Goal: Complete application form: Complete application form

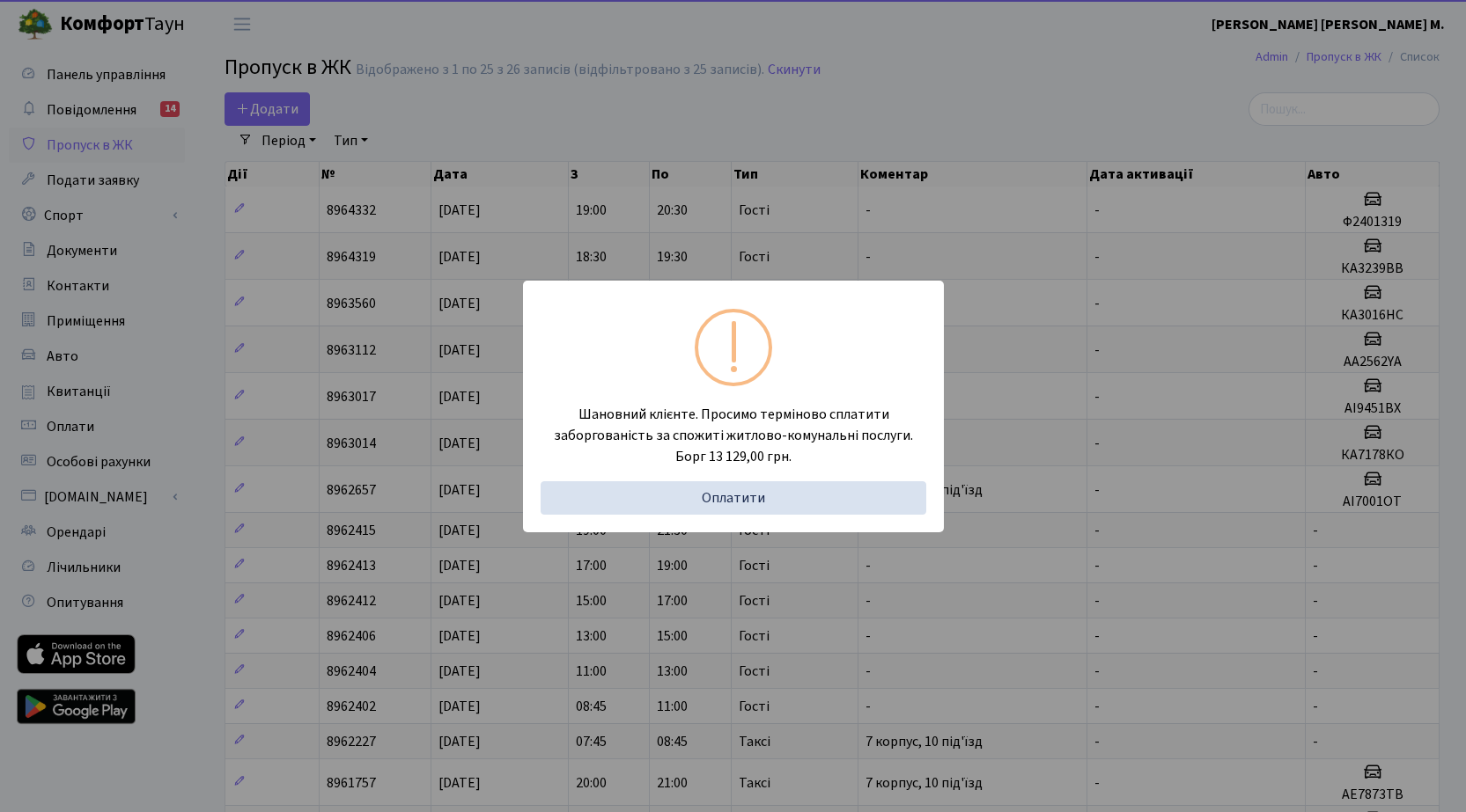
select select "25"
click at [292, 114] on div "Шановний клієнте. Просимо терміново сплатити заборгованість за спожиті житлово-…" at bounding box center [733, 406] width 1466 height 812
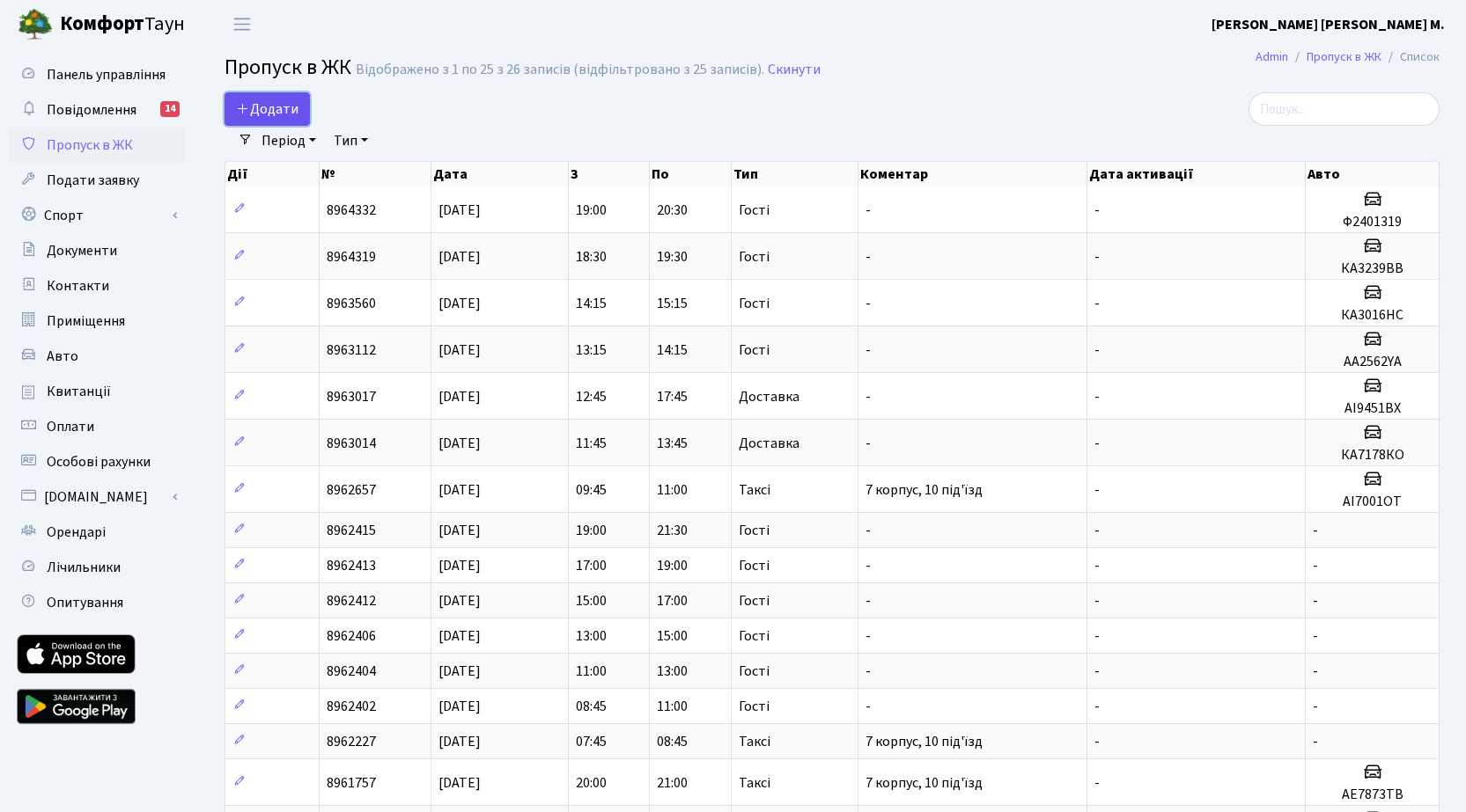
click at [261, 114] on span "Додати" at bounding box center [267, 109] width 63 height 19
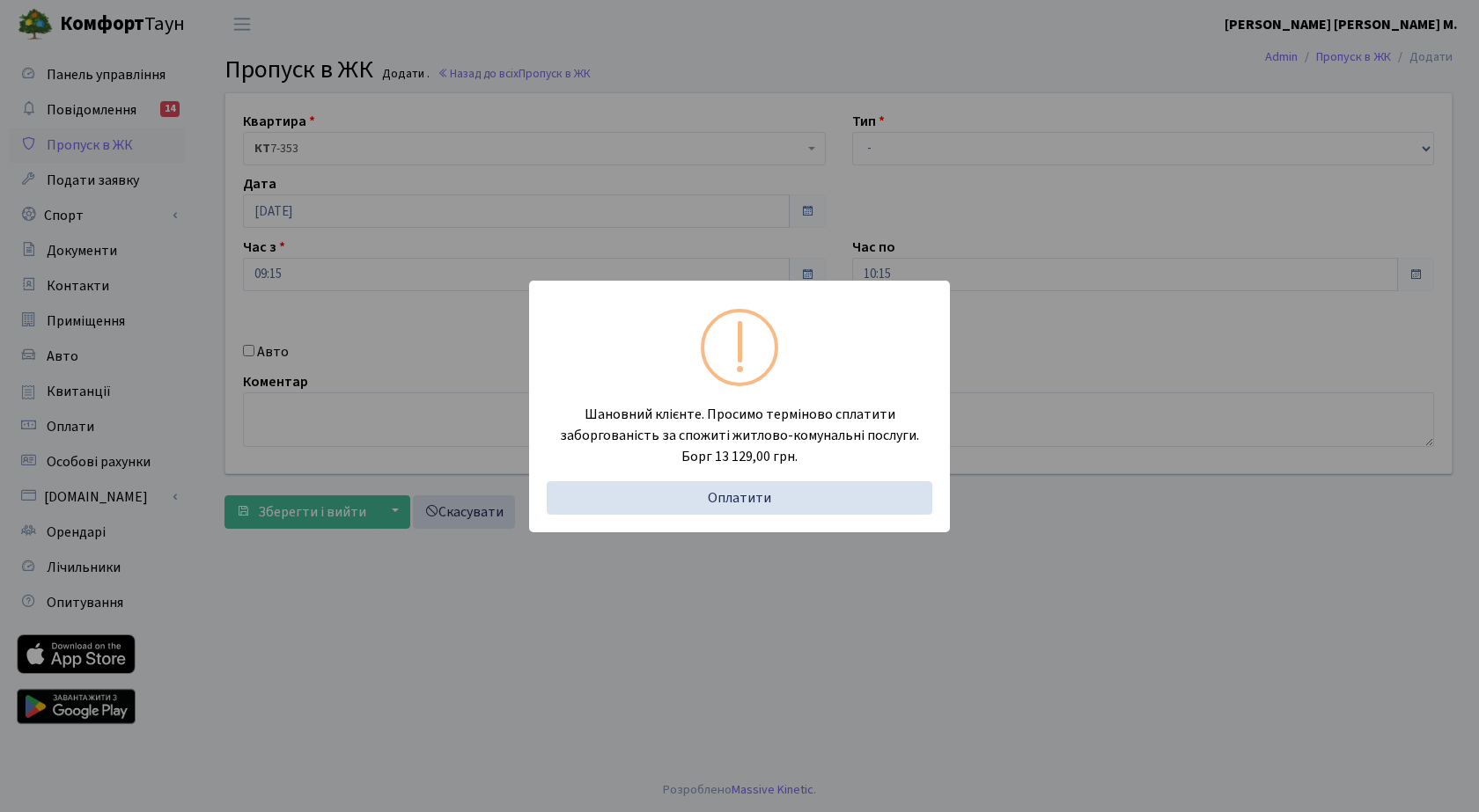
click at [247, 352] on div "Шановний клієнте. Просимо терміново сплатити заборгованість за спожиті житлово-…" at bounding box center [740, 406] width 1479 height 812
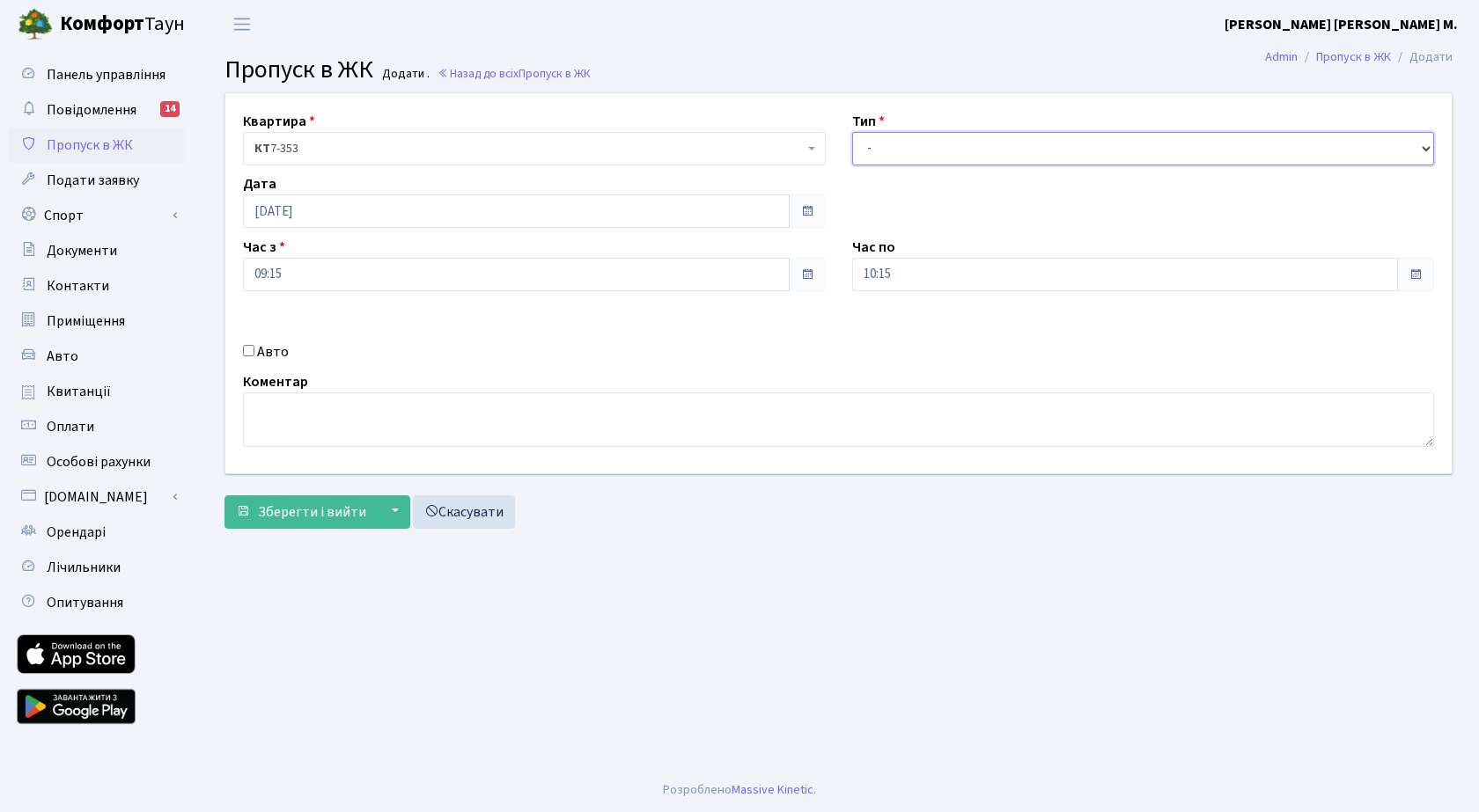
click at [900, 145] on select "- Доставка Таксі Гості Сервіс" at bounding box center [1143, 148] width 583 height 33
select select "2"
click at [852, 132] on select "- Доставка Таксі Гості Сервіс" at bounding box center [1143, 148] width 583 height 33
click at [246, 351] on input "Авто" at bounding box center [248, 350] width 11 height 11
checkbox input "true"
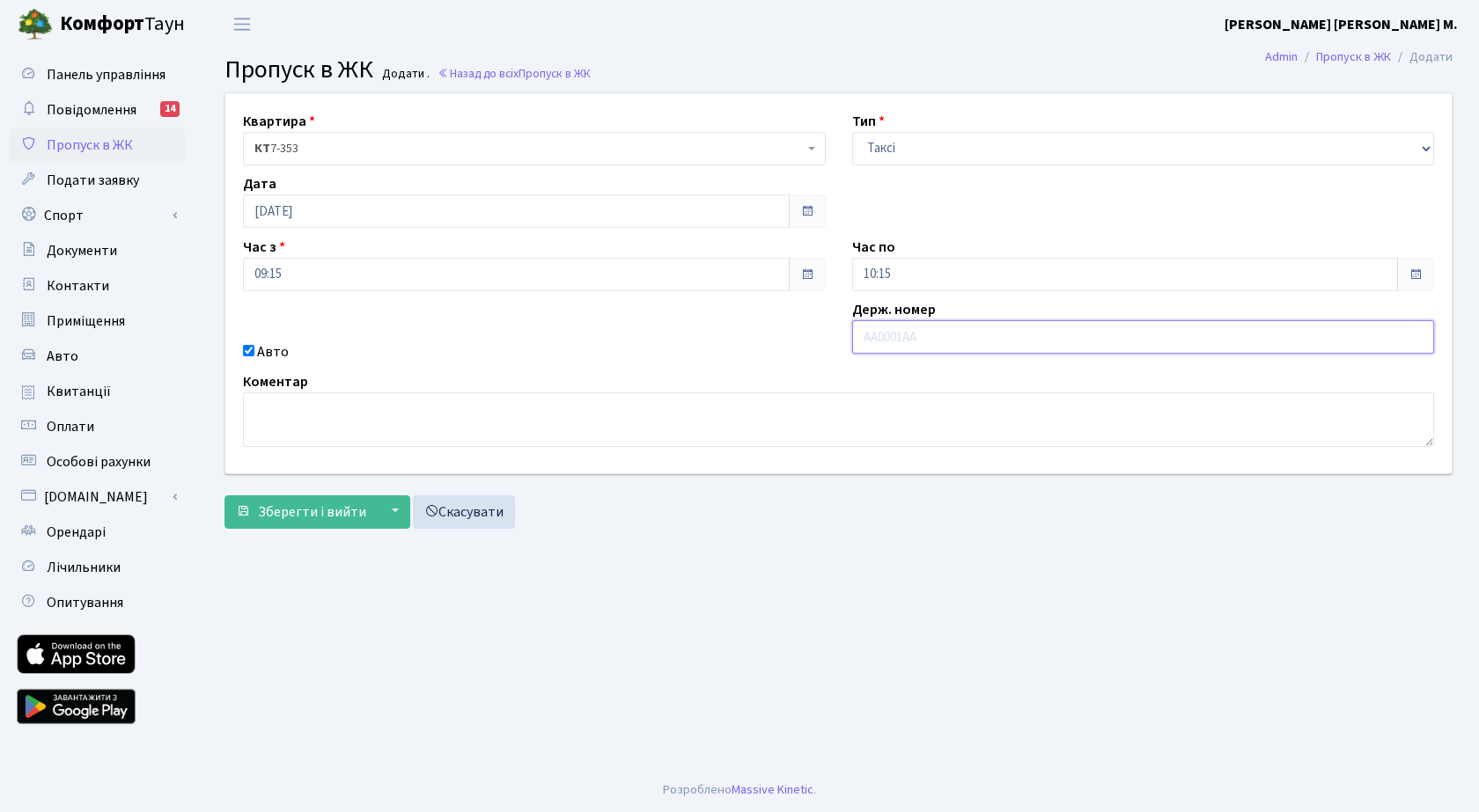
paste input "AA9476MK"
type input "AA9476MK"
click at [348, 513] on span "Зберегти і вийти" at bounding box center [312, 511] width 108 height 19
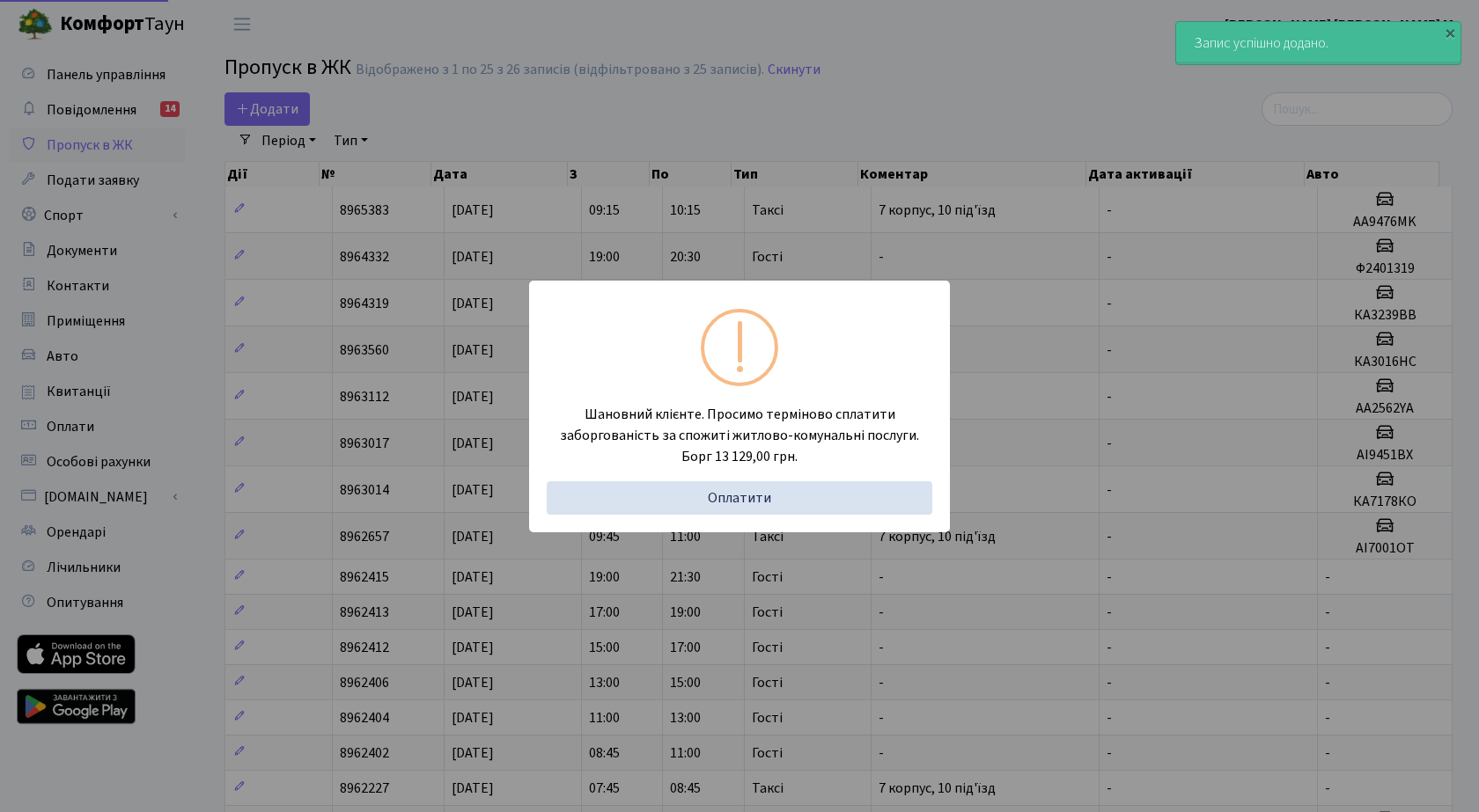
select select "25"
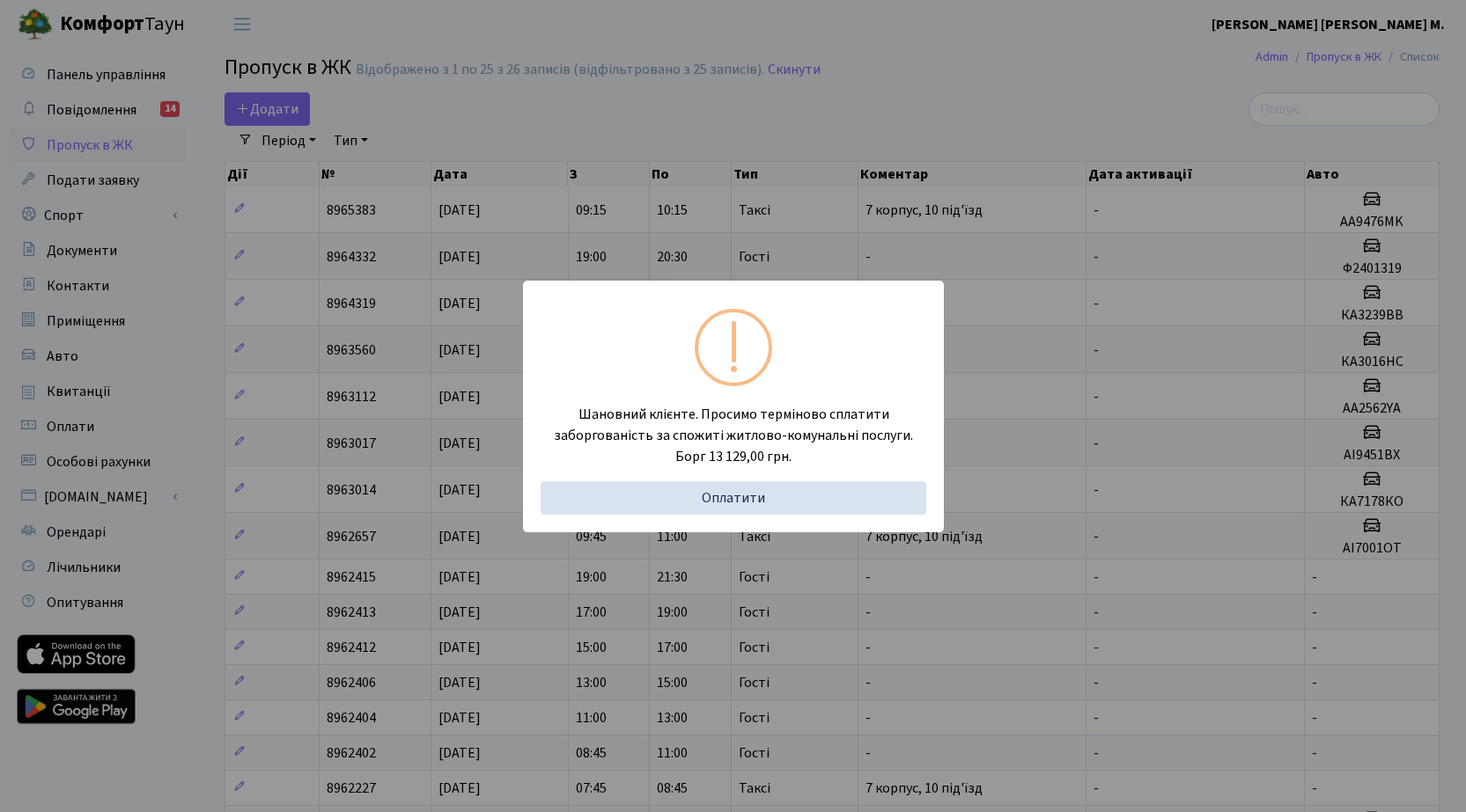
click at [284, 108] on div "Шановний клієнте. Просимо терміново сплатити заборгованість за спожиті житлово-…" at bounding box center [733, 406] width 1466 height 812
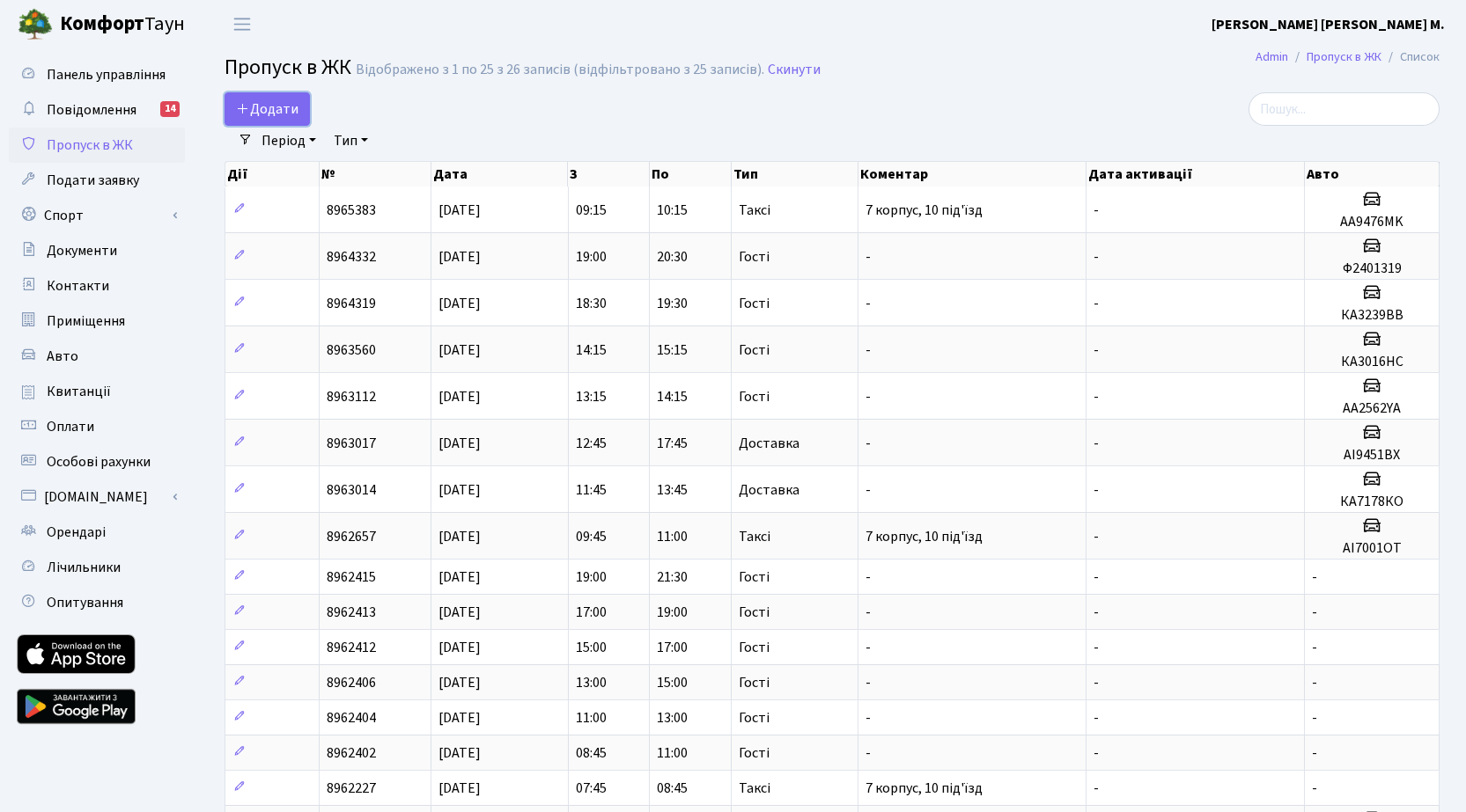
click at [284, 108] on span "Додати" at bounding box center [267, 109] width 63 height 19
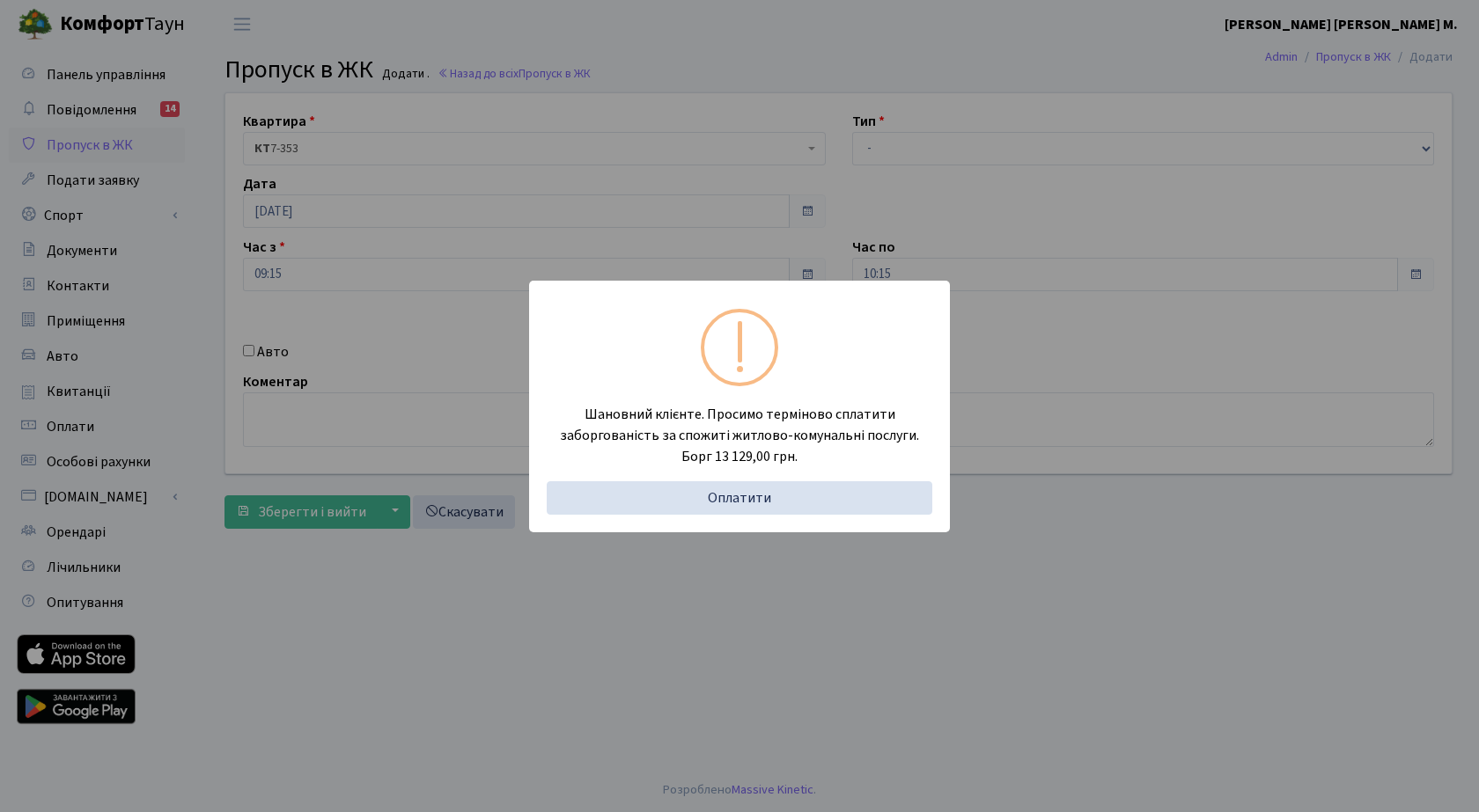
click at [341, 269] on div "Шановний клієнте. Просимо терміново сплатити заборгованість за спожиті житлово-…" at bounding box center [740, 406] width 1479 height 812
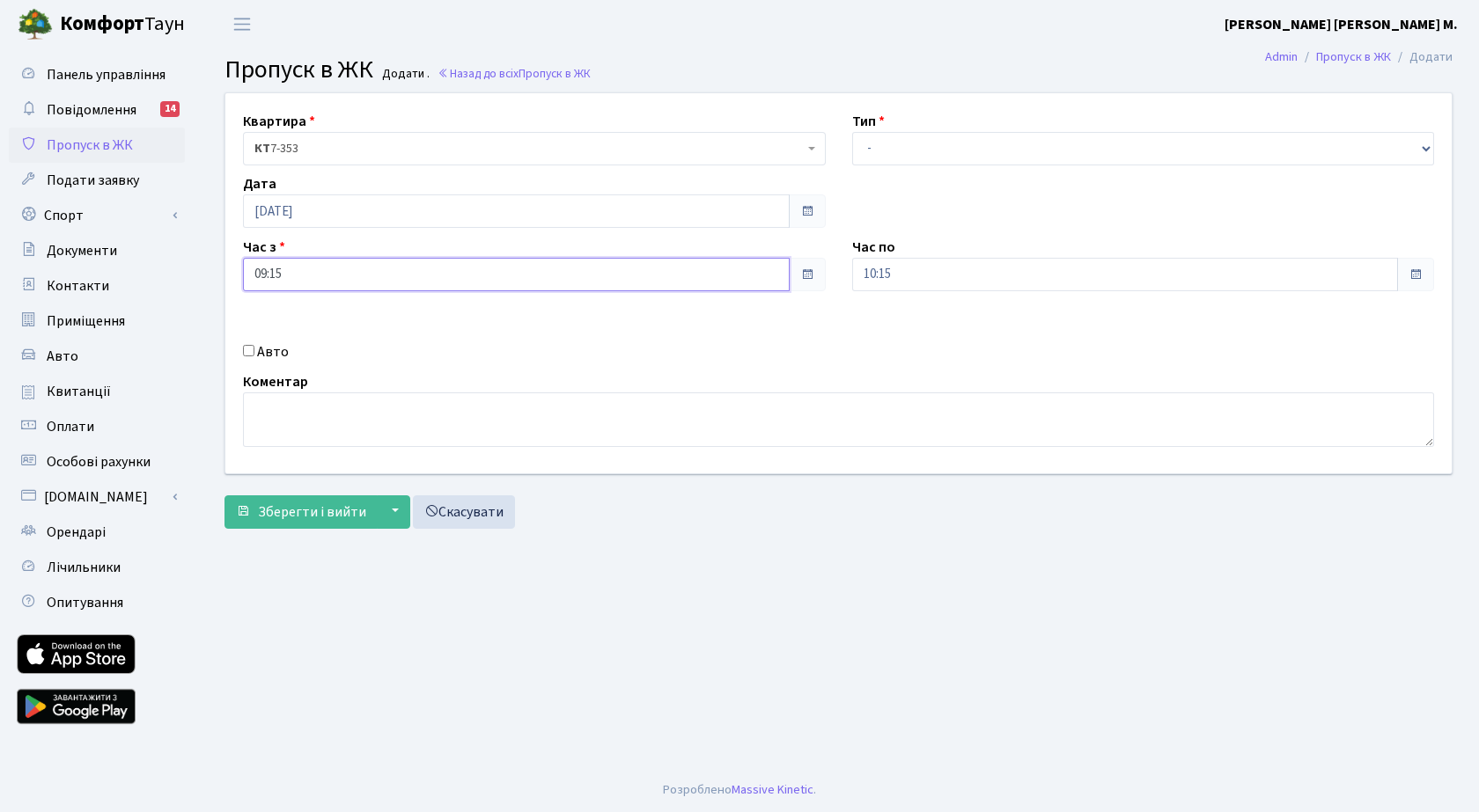
click at [312, 280] on input "09:15" at bounding box center [516, 274] width 547 height 33
click at [293, 329] on icon at bounding box center [292, 336] width 48 height 48
type input "10:15"
click at [919, 270] on input "10:15" at bounding box center [1125, 274] width 547 height 33
click at [899, 326] on icon at bounding box center [901, 336] width 48 height 48
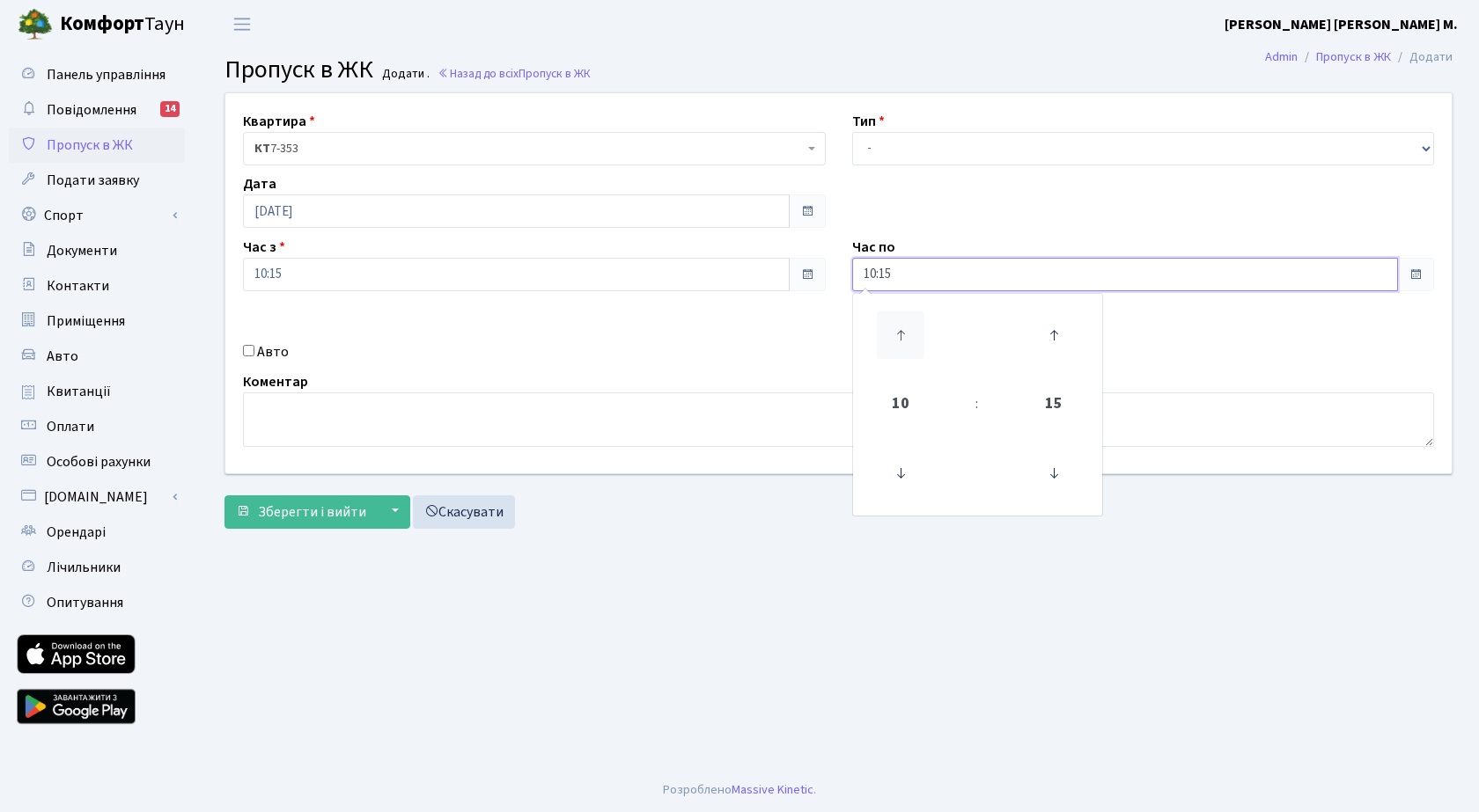
type input "11:15"
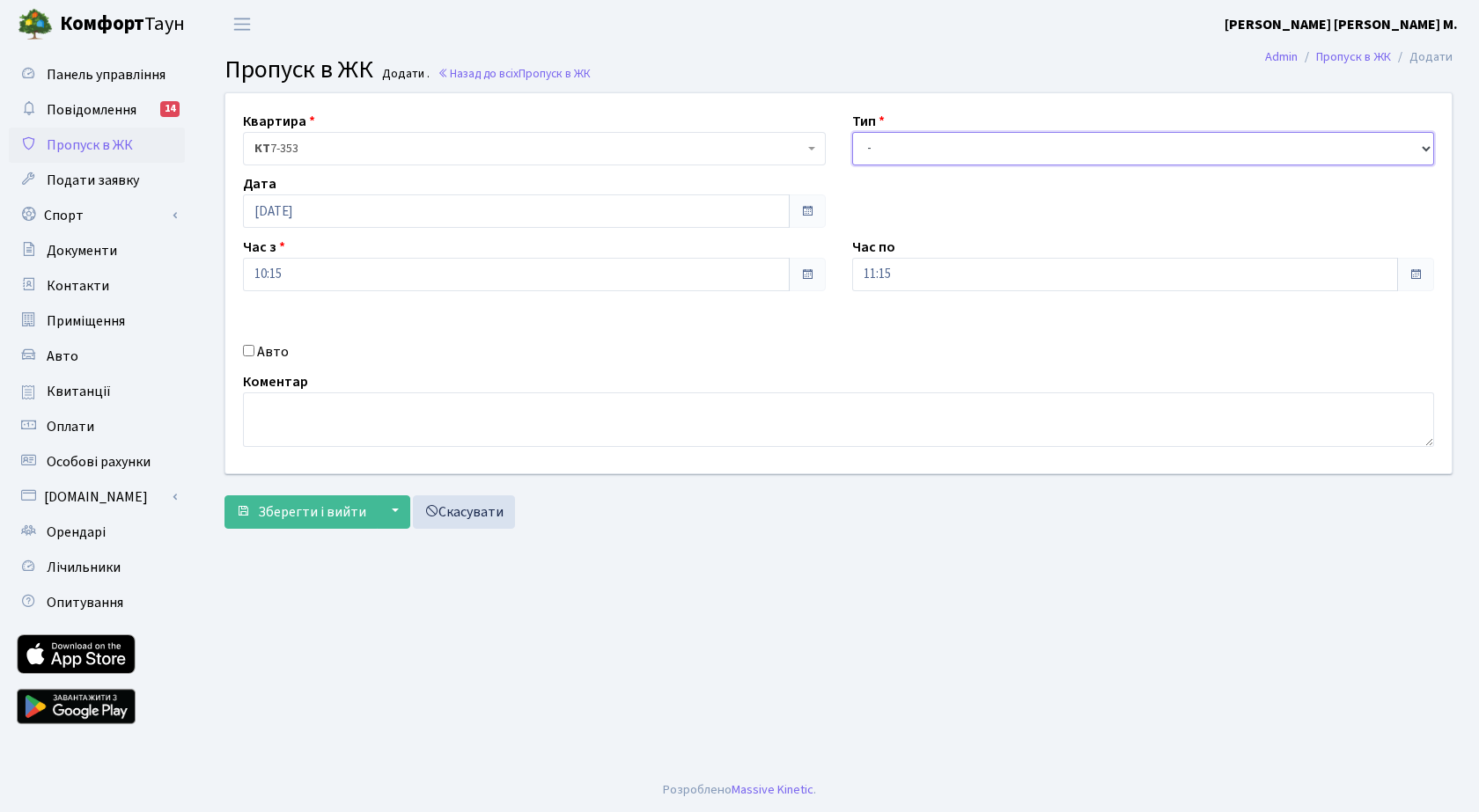
click at [902, 146] on select "- Доставка Таксі Гості Сервіс" at bounding box center [1143, 148] width 583 height 33
select select "3"
click at [852, 132] on select "- Доставка Таксі Гості Сервіс" at bounding box center [1143, 148] width 583 height 33
click at [302, 507] on span "Зберегти і вийти" at bounding box center [312, 511] width 108 height 19
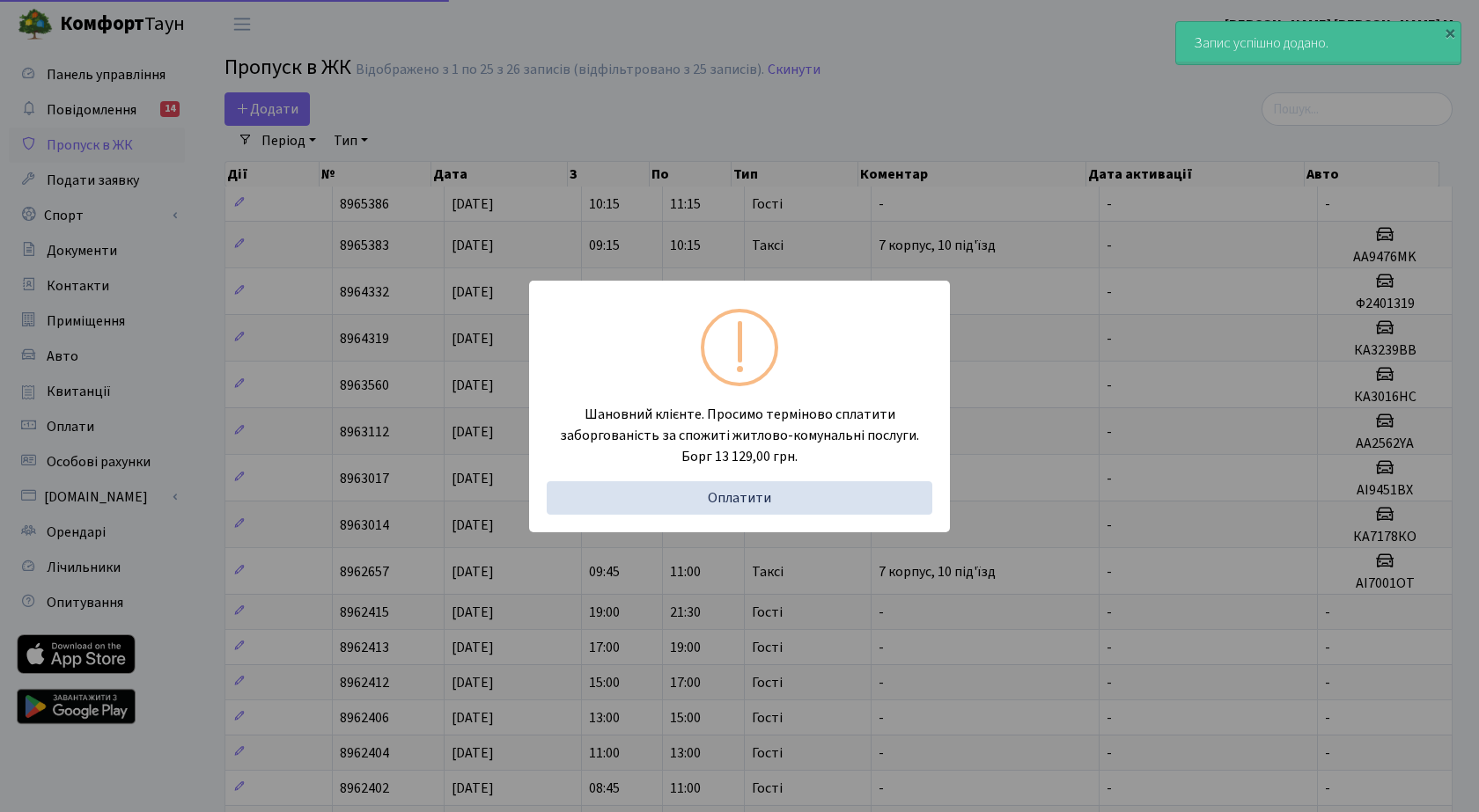
select select "25"
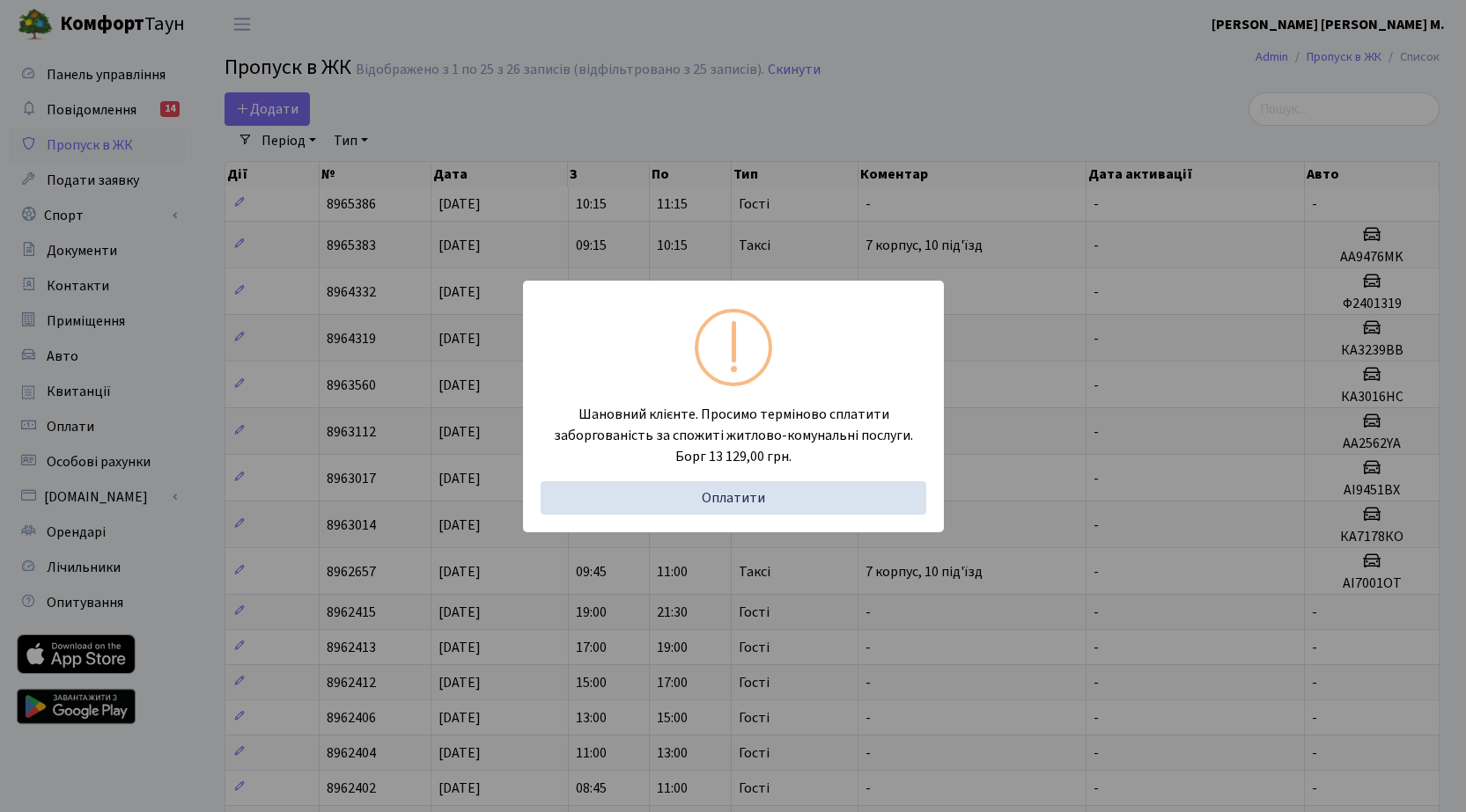
click at [272, 107] on div "Шановний клієнте. Просимо терміново сплатити заборгованість за спожиті житлово-…" at bounding box center [733, 406] width 1466 height 812
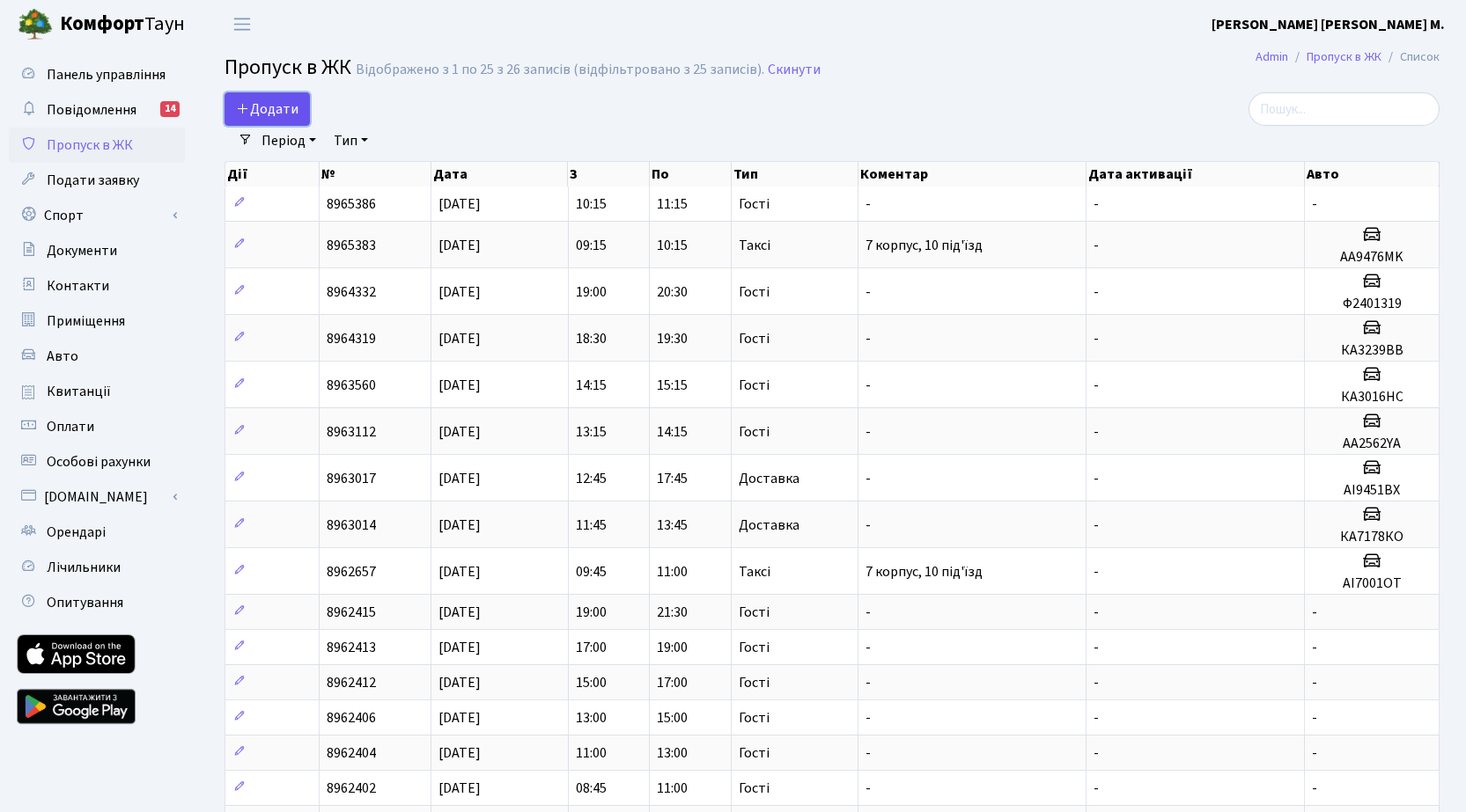
click at [292, 117] on span "Додати" at bounding box center [267, 109] width 63 height 19
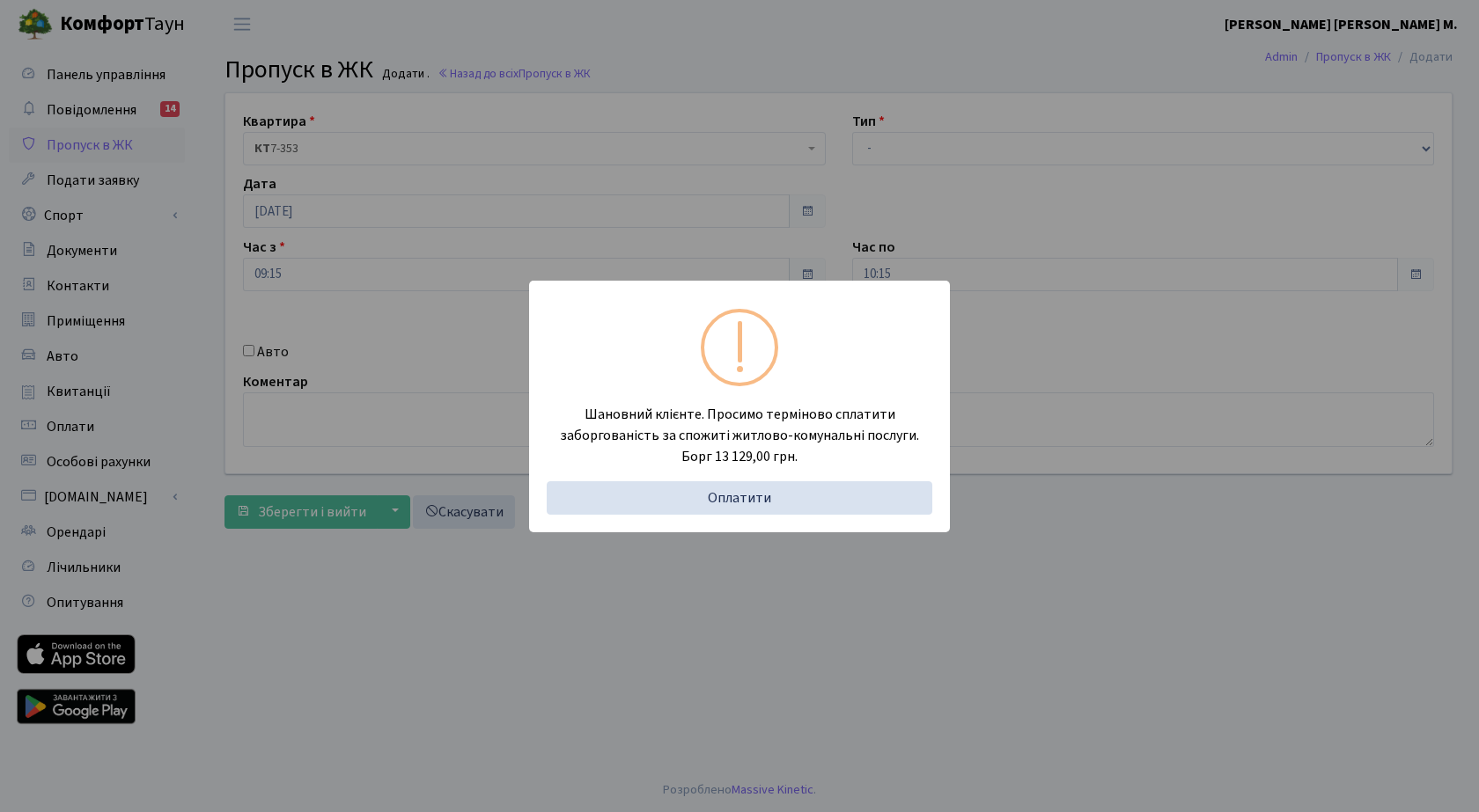
click at [301, 281] on div "Шановний клієнте. Просимо терміново сплатити заборгованість за спожиті житлово-…" at bounding box center [740, 406] width 1479 height 812
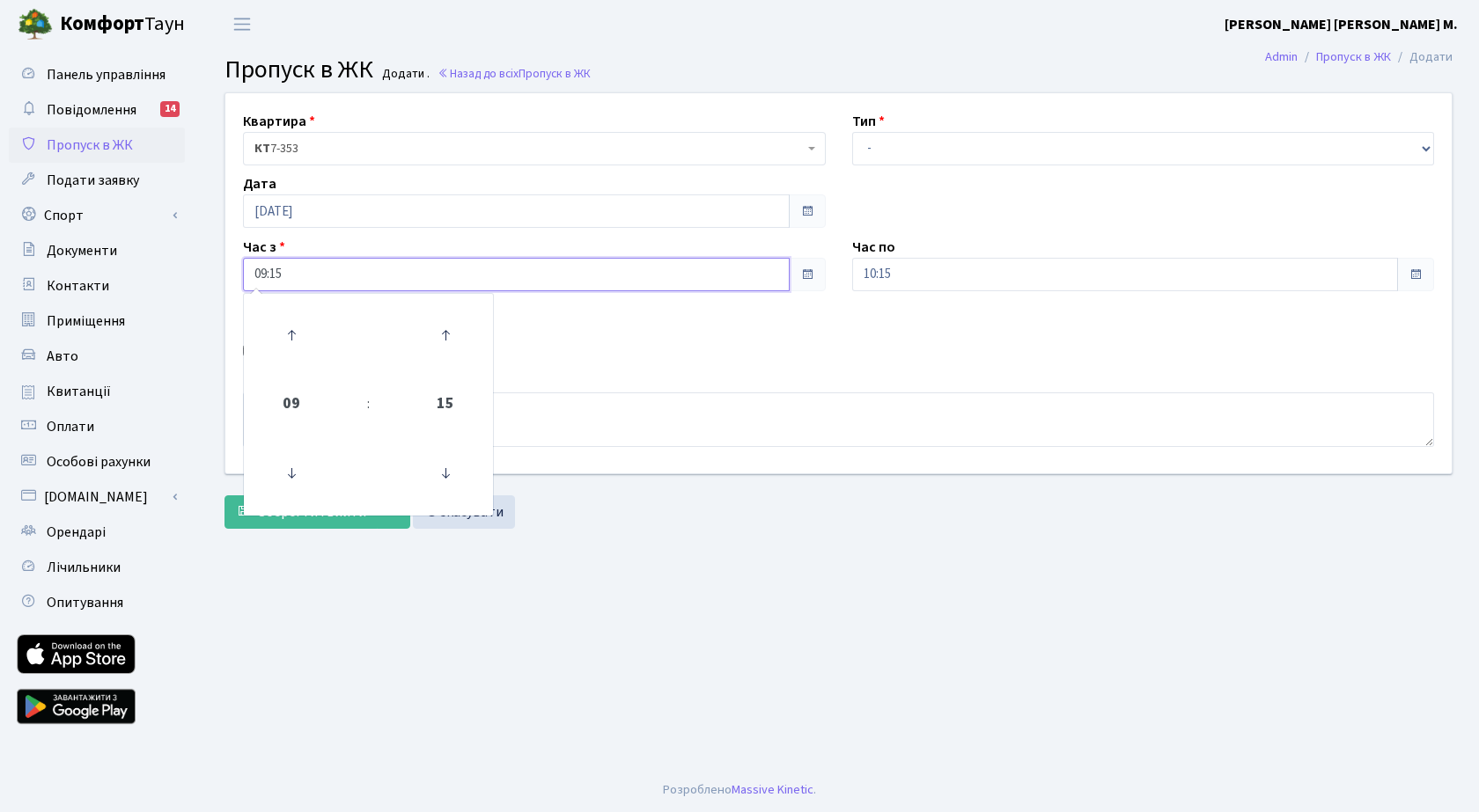
click at [303, 282] on input "09:15" at bounding box center [516, 274] width 547 height 33
click at [292, 331] on icon at bounding box center [292, 336] width 48 height 48
click at [292, 330] on icon at bounding box center [292, 336] width 48 height 48
type input "11:15"
click at [1004, 270] on input "10:15" at bounding box center [1125, 274] width 547 height 33
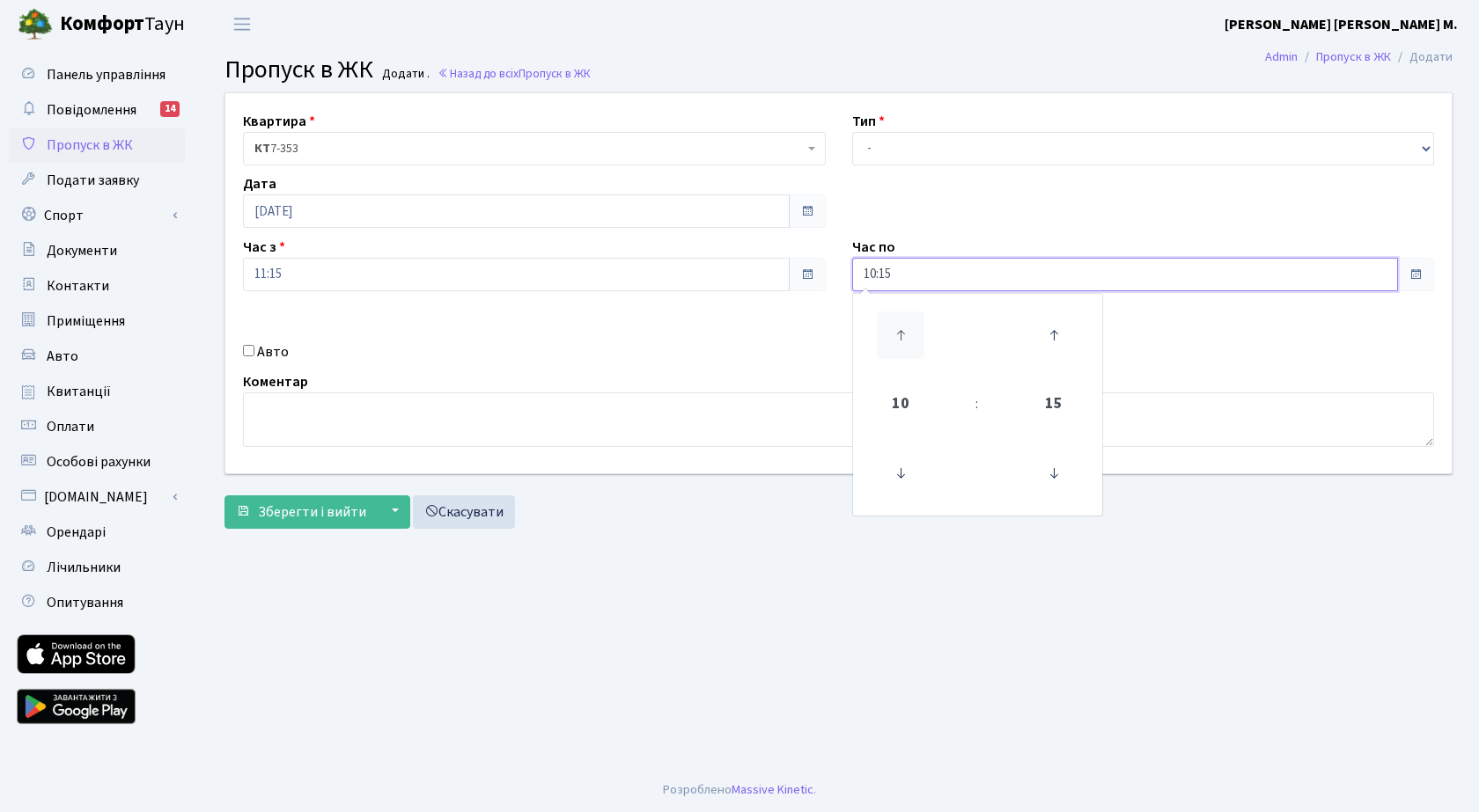
click at [914, 333] on icon at bounding box center [901, 336] width 48 height 48
type input "12:15"
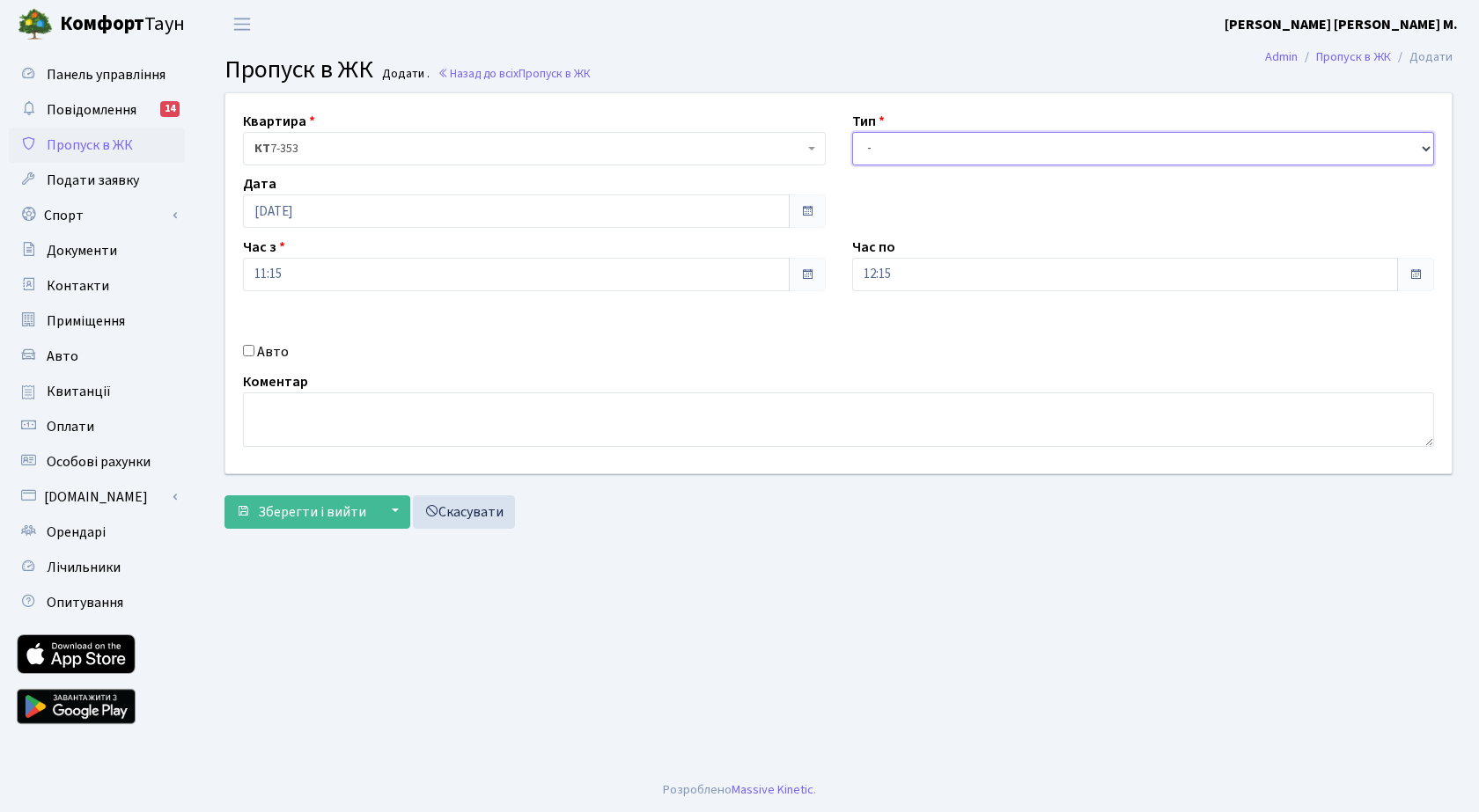
click at [923, 147] on select "- Доставка Таксі Гості Сервіс" at bounding box center [1143, 148] width 583 height 33
select select "3"
click at [852, 132] on select "- Доставка Таксі Гості Сервіс" at bounding box center [1143, 148] width 583 height 33
click at [278, 506] on span "Зберегти і вийти" at bounding box center [312, 511] width 108 height 19
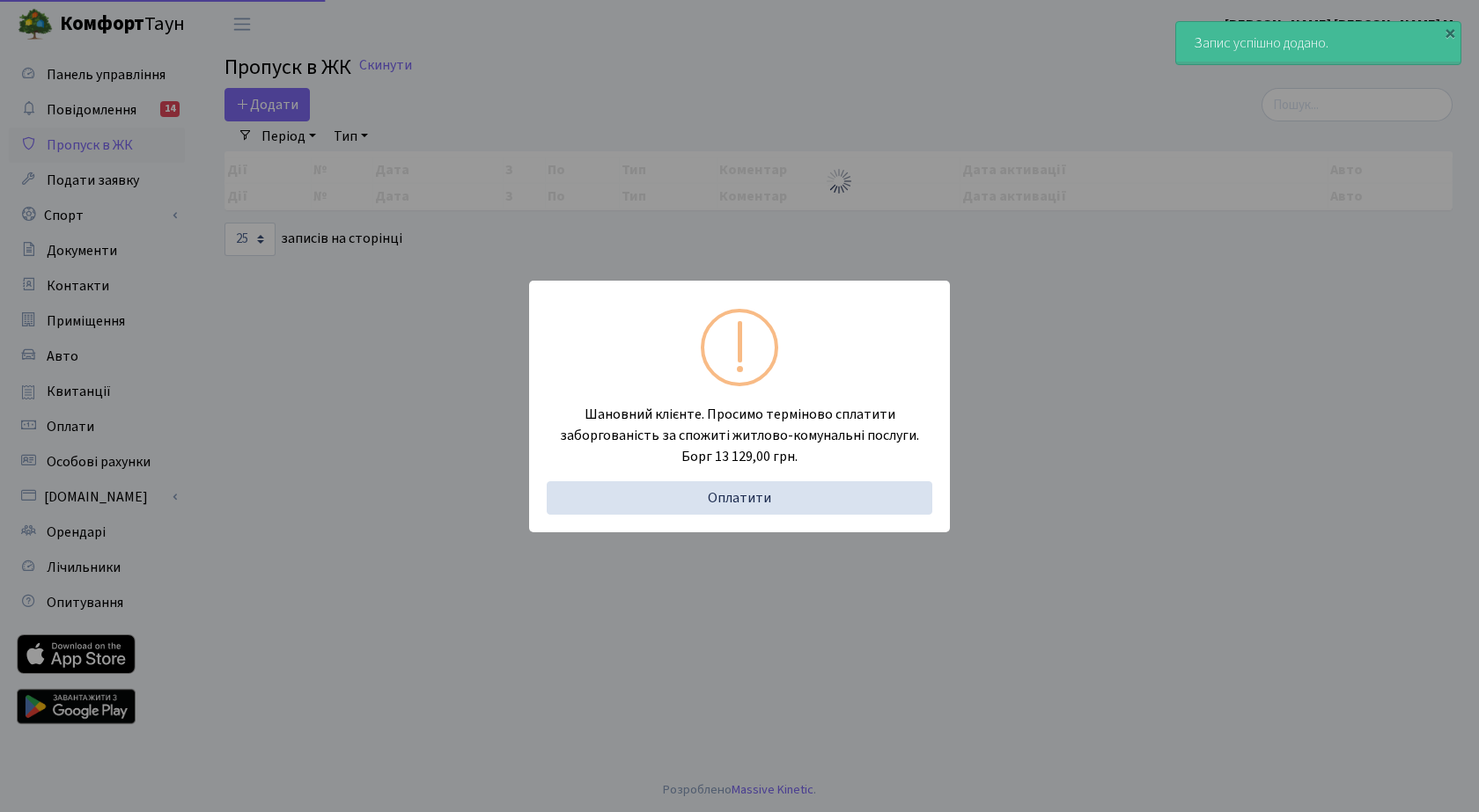
select select "25"
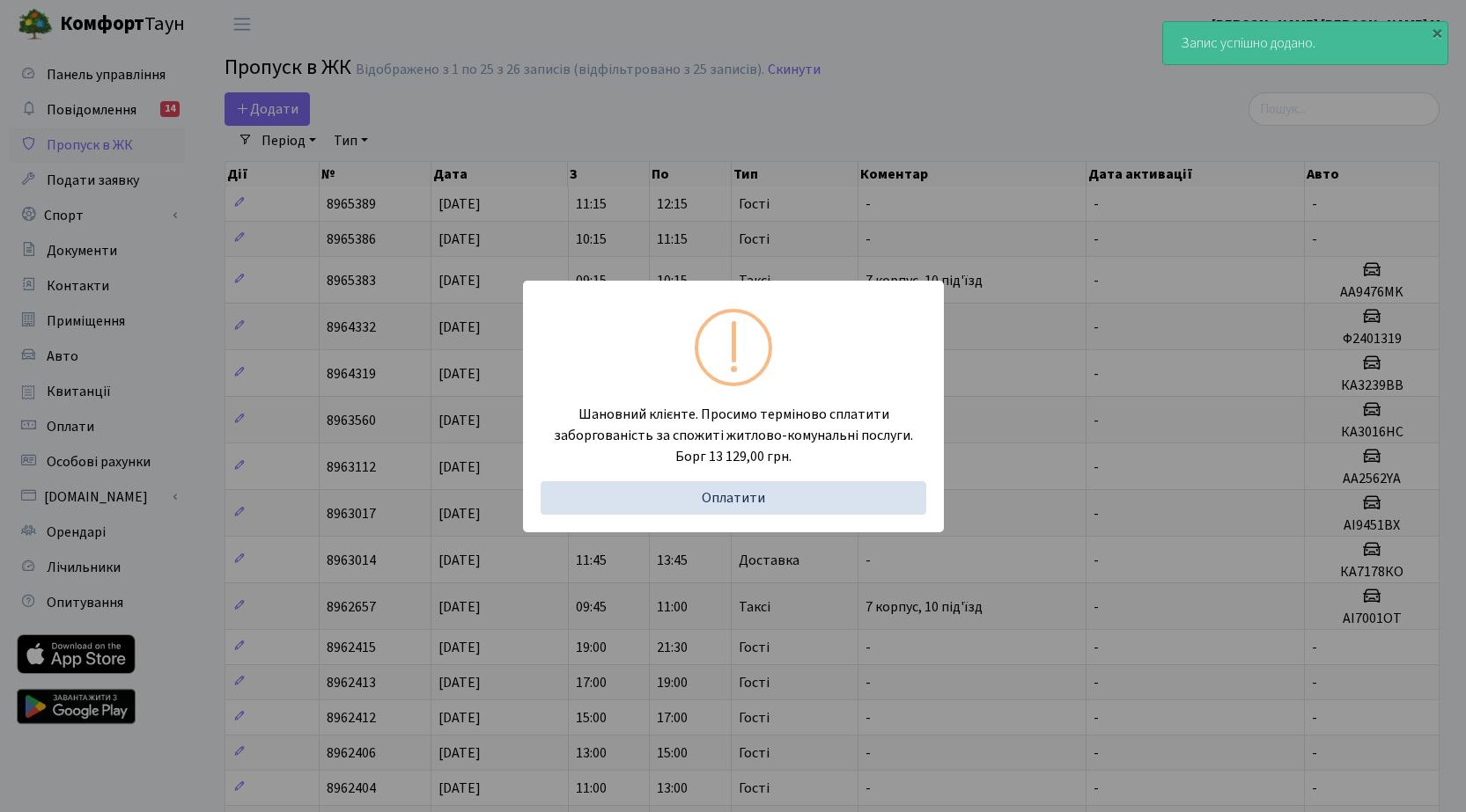
click at [252, 104] on div "Шановний клієнте. Просимо терміново сплатити заборгованість за спожиті житлово-…" at bounding box center [733, 406] width 1466 height 812
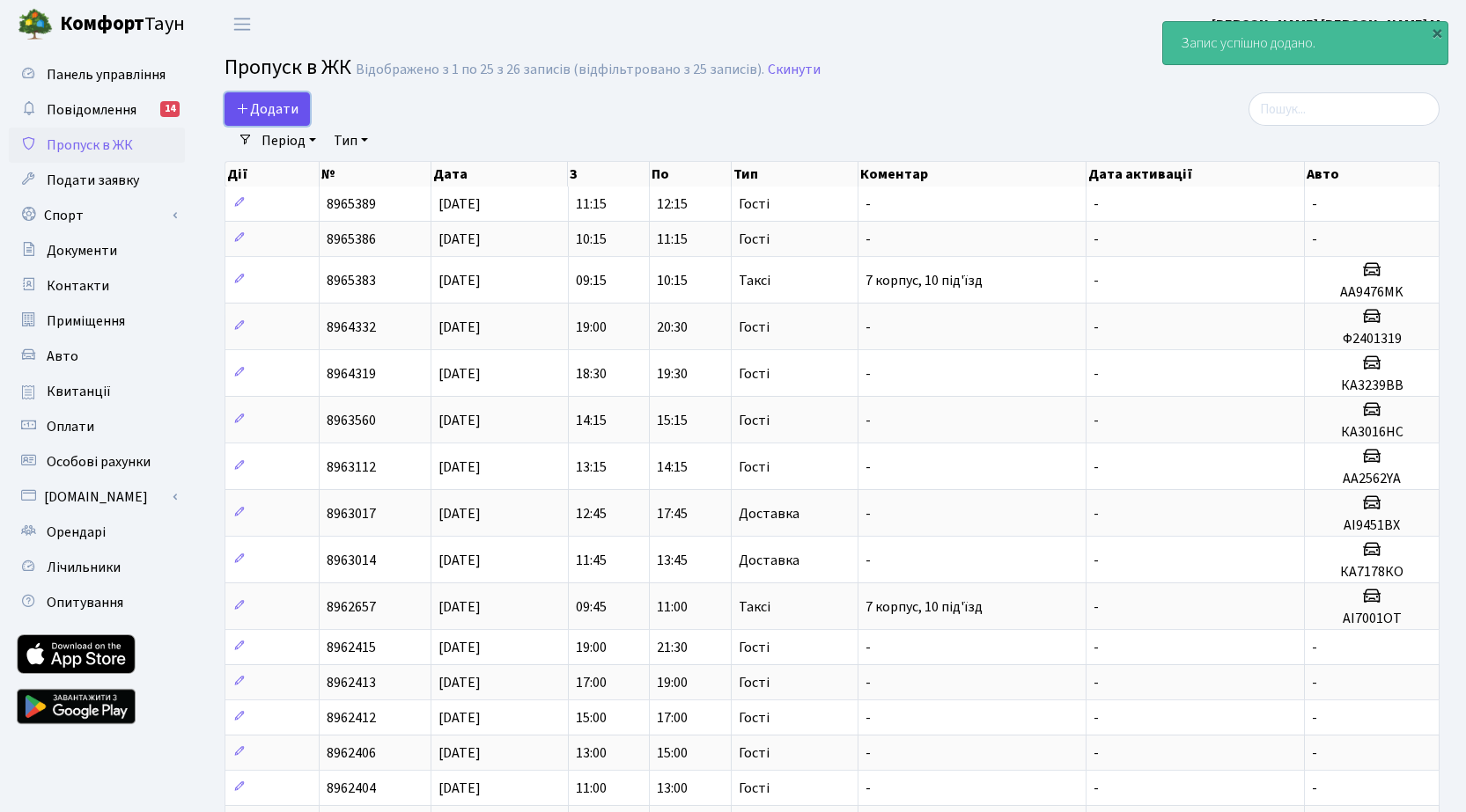
click at [282, 106] on span "Додати" at bounding box center [267, 109] width 63 height 19
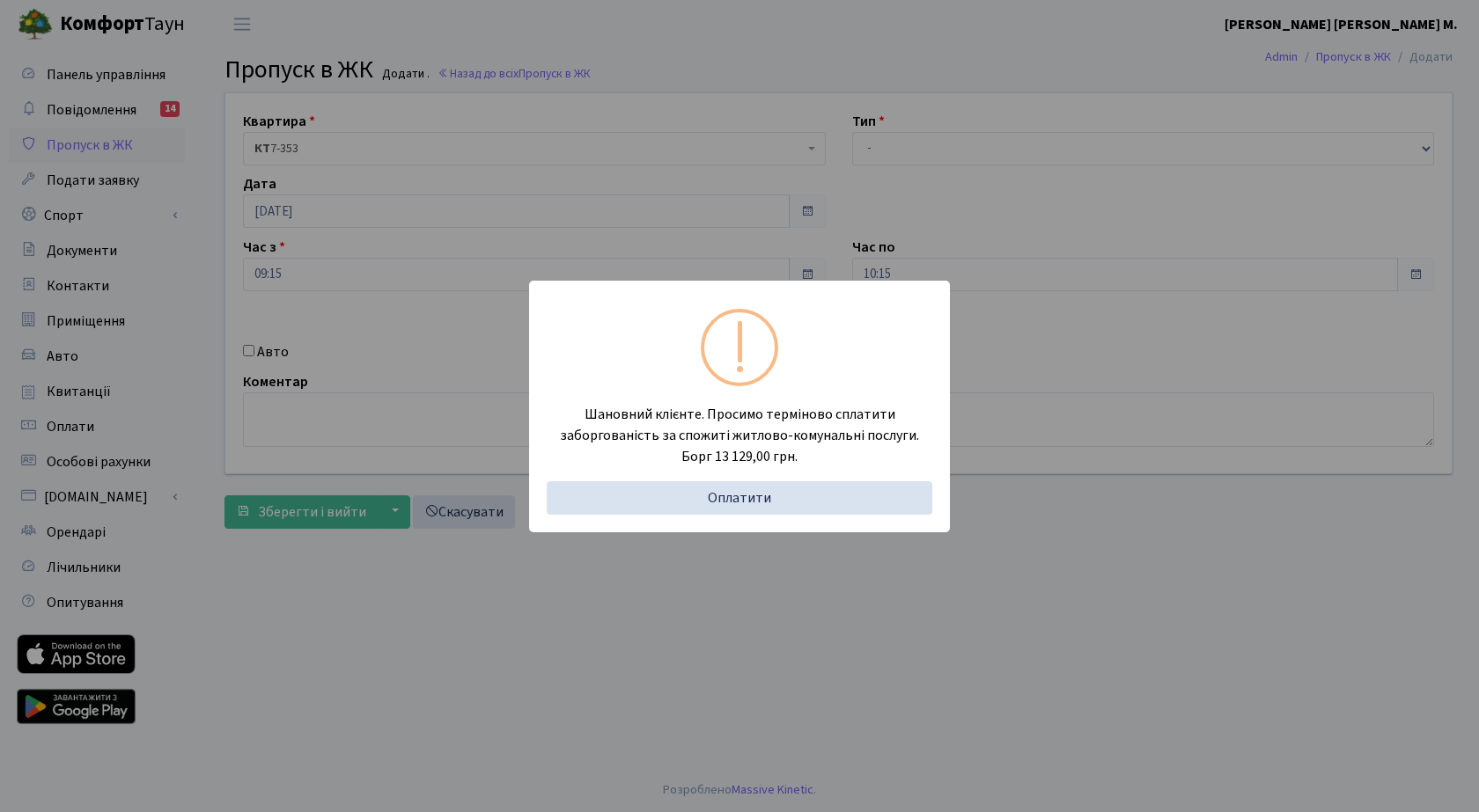
click at [309, 271] on div "Шановний клієнте. Просимо терміново сплатити заборгованість за спожиті житлово-…" at bounding box center [740, 406] width 1479 height 812
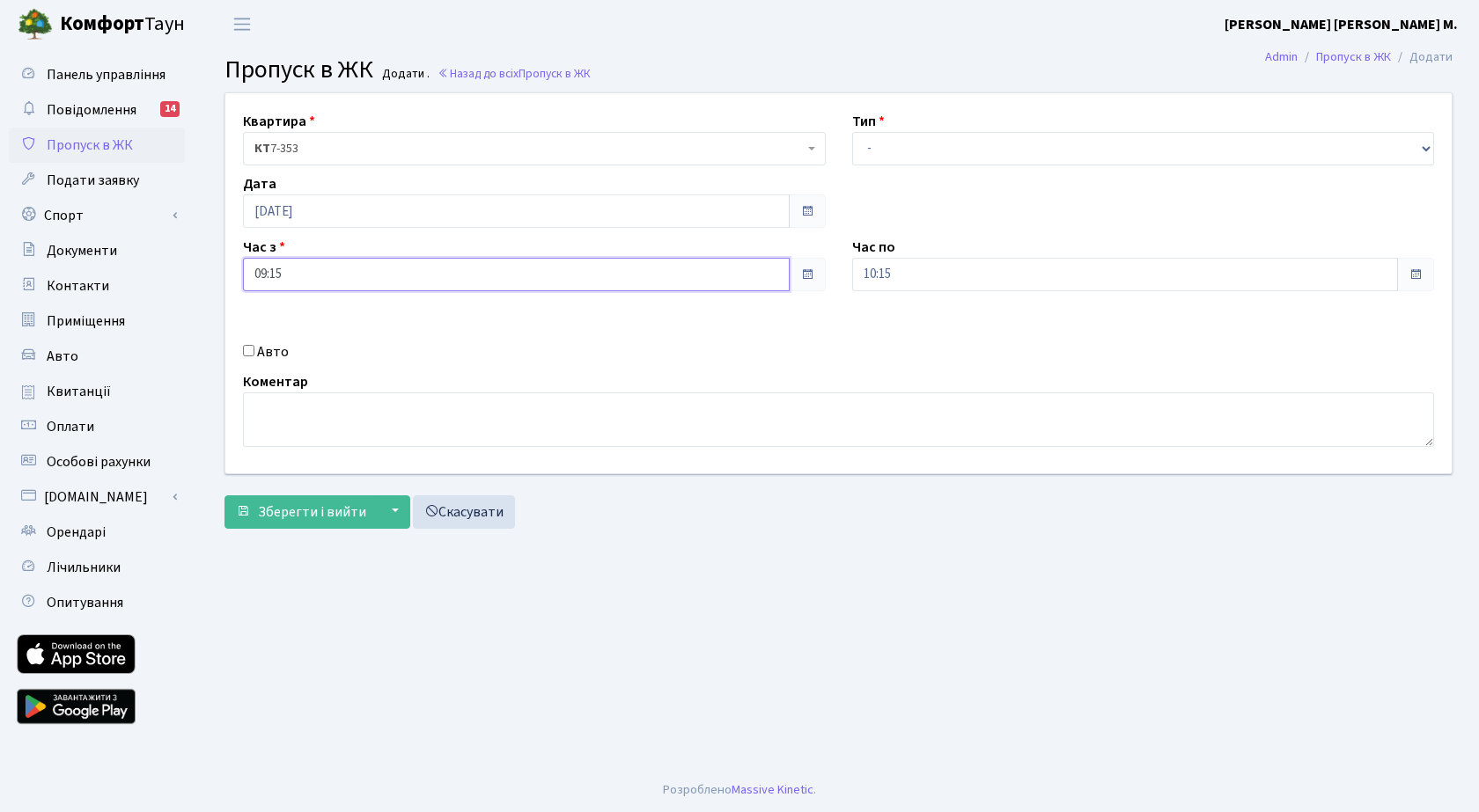
click at [319, 281] on input "09:15" at bounding box center [516, 274] width 547 height 33
click at [287, 329] on icon at bounding box center [292, 336] width 48 height 48
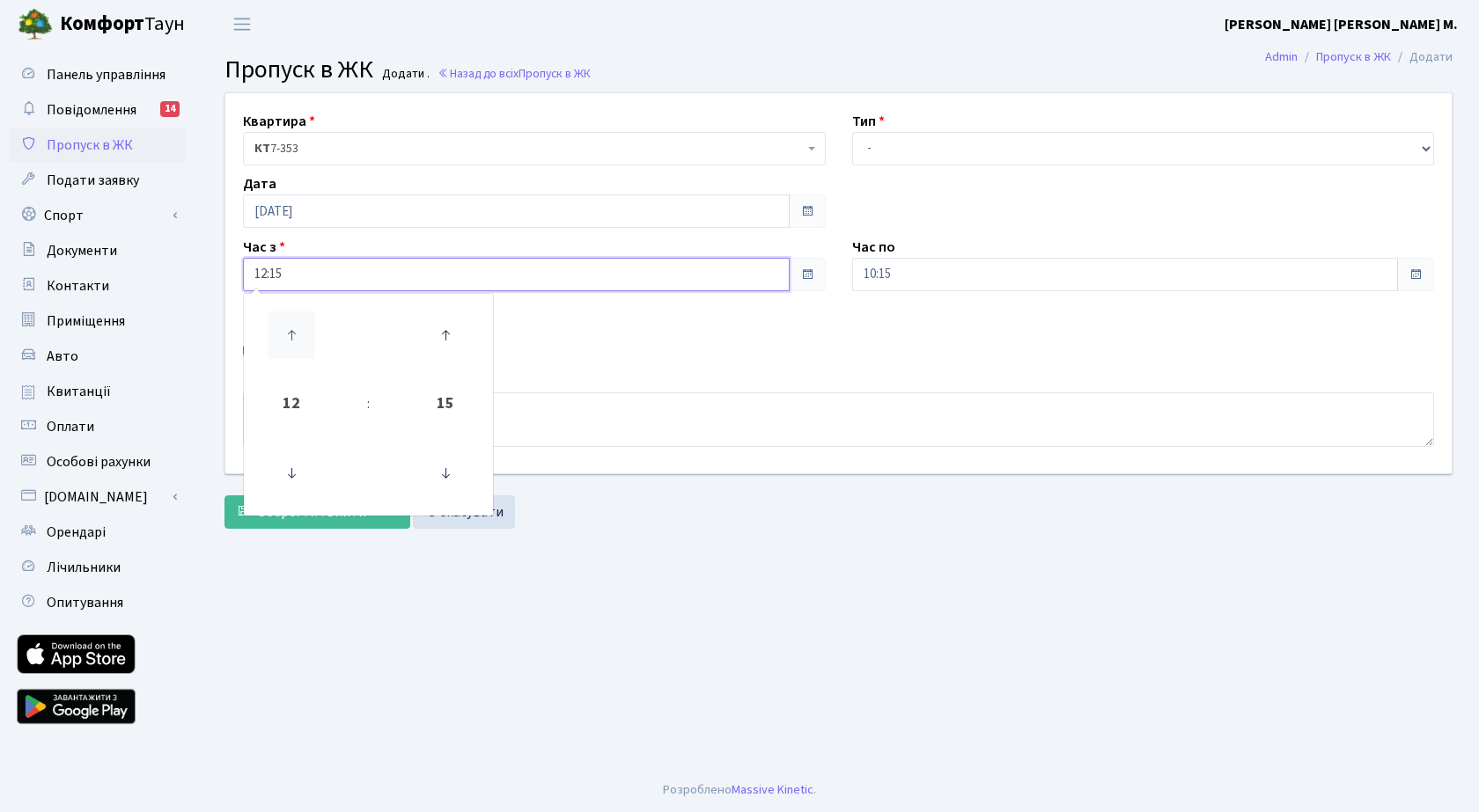
type input "13:15"
drag, startPoint x: 952, startPoint y: 278, endPoint x: 947, endPoint y: 288, distance: 11.2
click at [951, 278] on input "10:15" at bounding box center [1125, 274] width 547 height 33
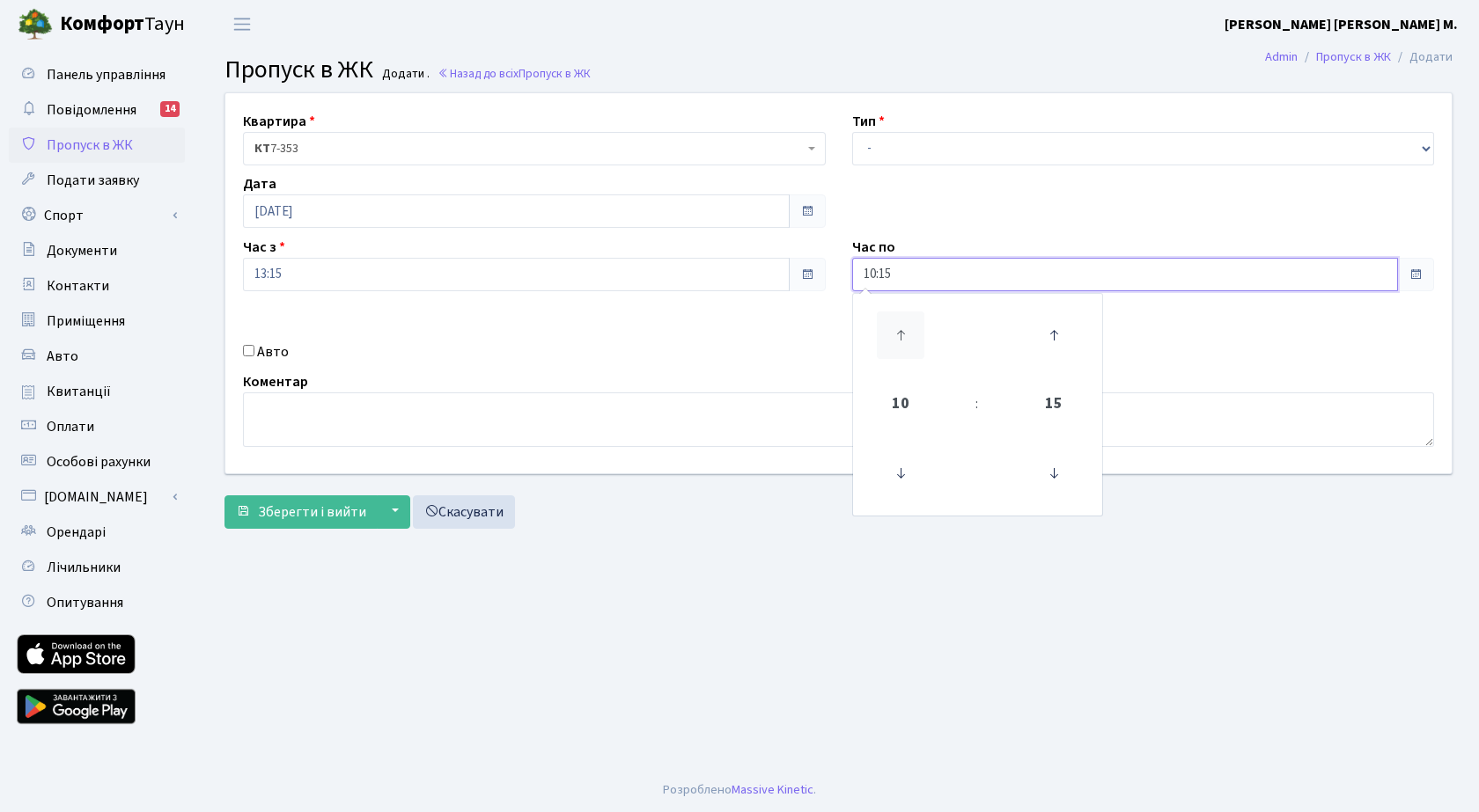
click at [902, 337] on icon at bounding box center [901, 336] width 48 height 48
type input "14:15"
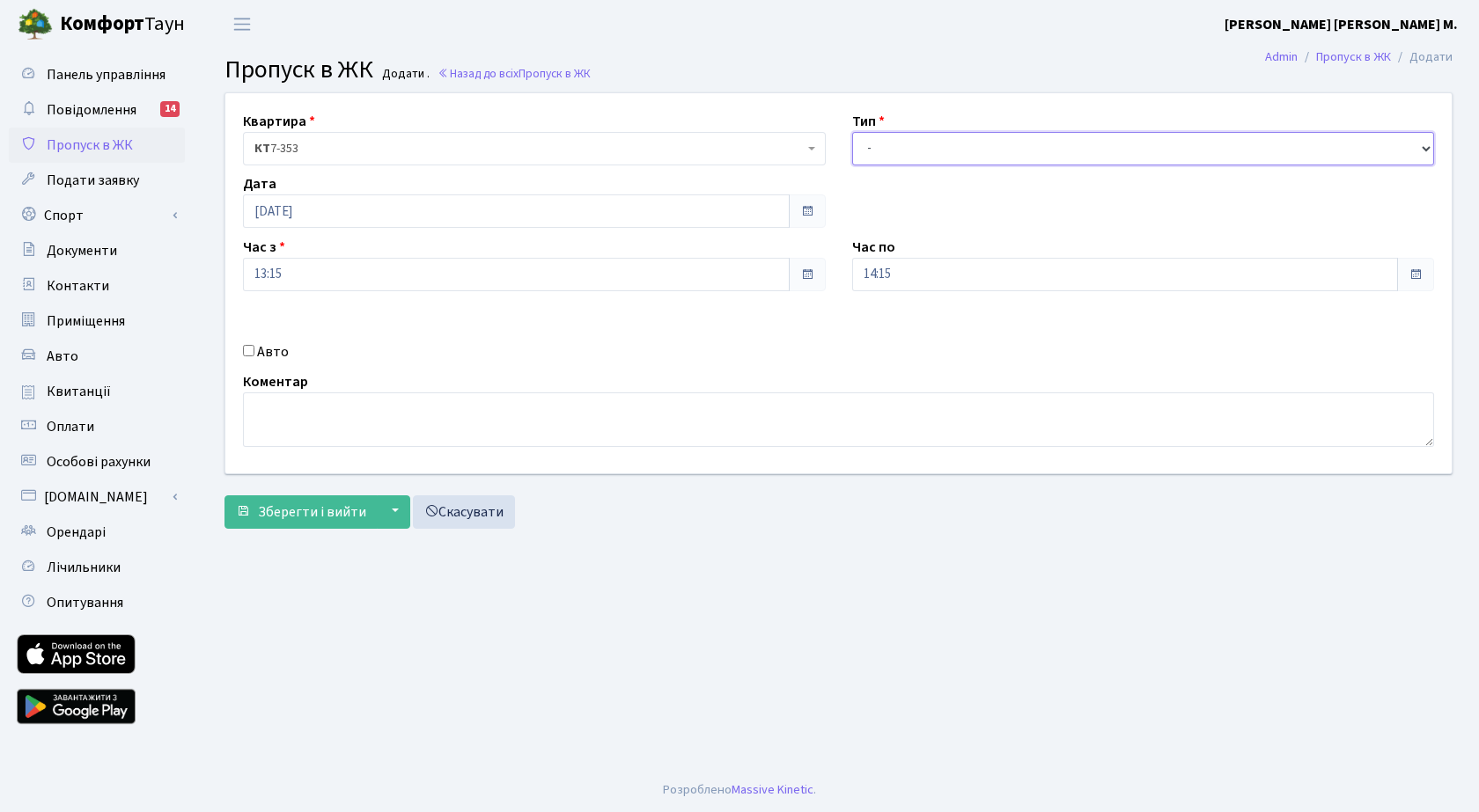
click at [902, 143] on select "- Доставка Таксі Гості Сервіс" at bounding box center [1143, 148] width 583 height 33
select select "3"
click at [852, 132] on select "- Доставка Таксі Гості Сервіс" at bounding box center [1143, 148] width 583 height 33
click at [332, 507] on span "Зберегти і вийти" at bounding box center [312, 511] width 108 height 19
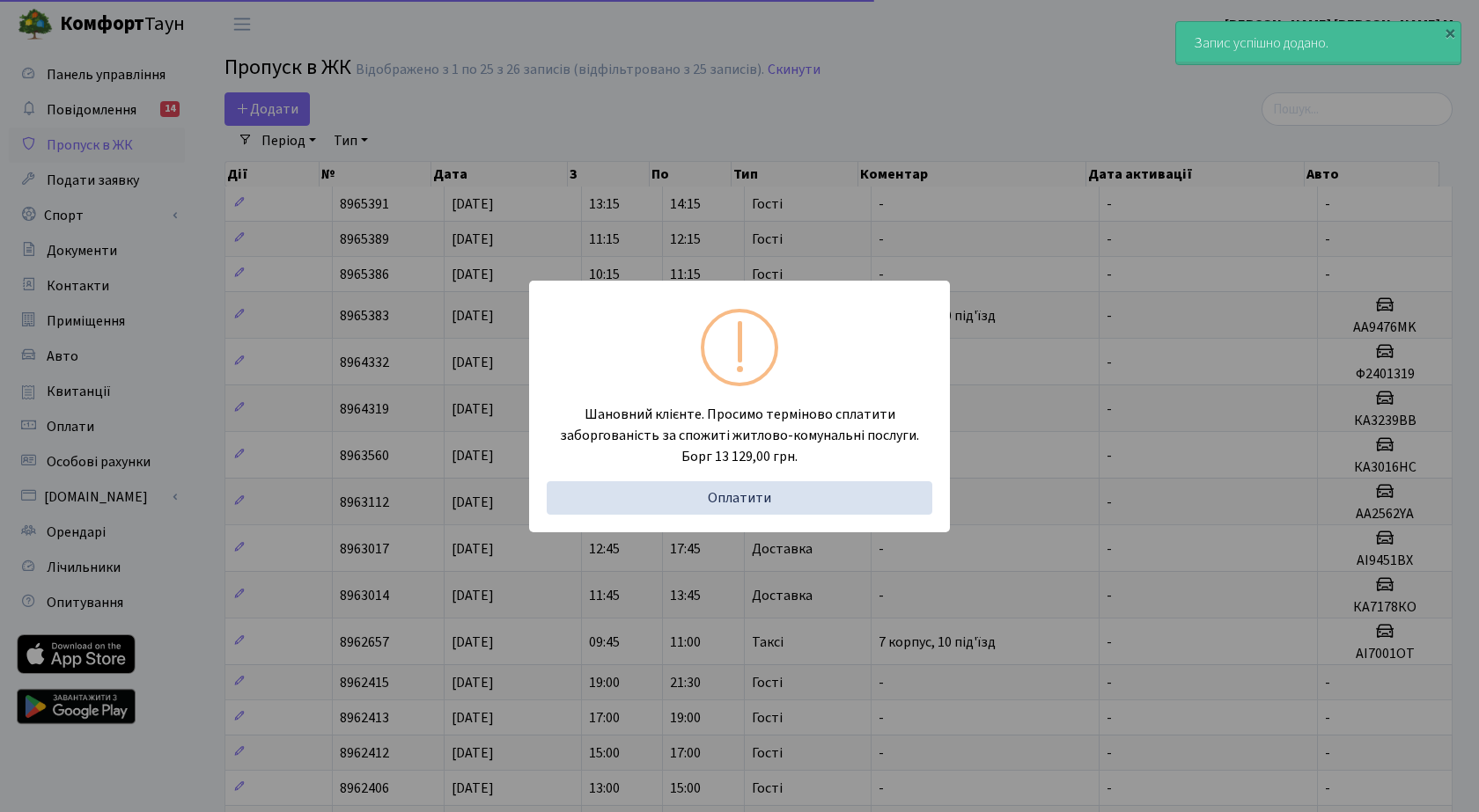
select select "25"
